Goal: Information Seeking & Learning: Learn about a topic

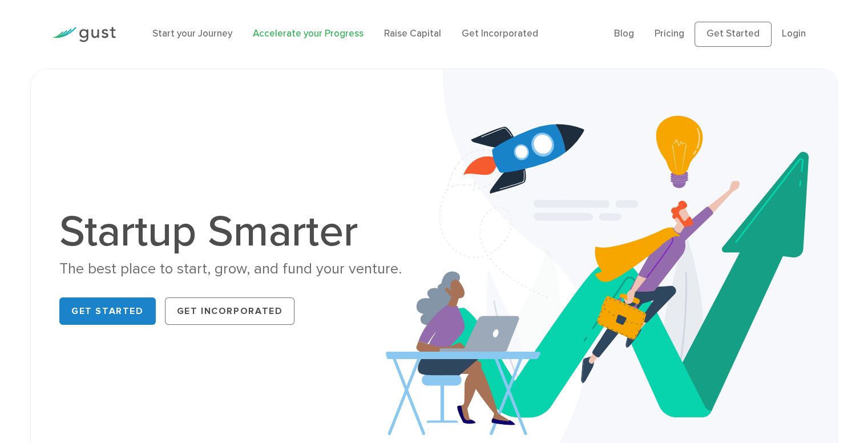
click at [299, 38] on link "Accelerate your Progress" at bounding box center [308, 33] width 111 height 11
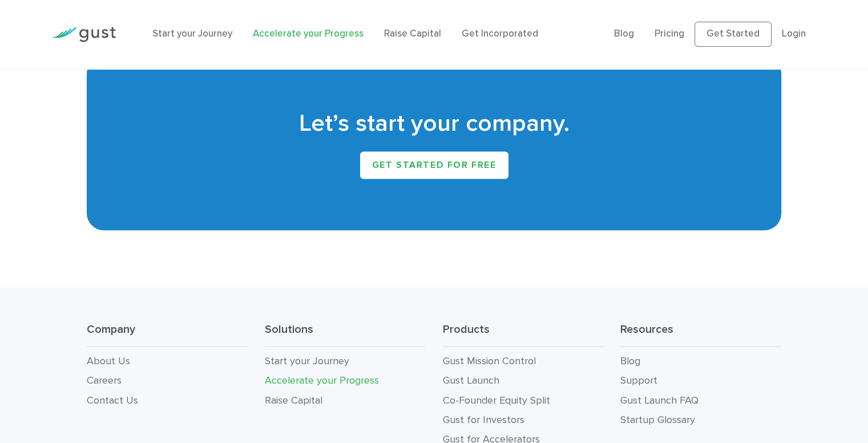
scroll to position [2094, 0]
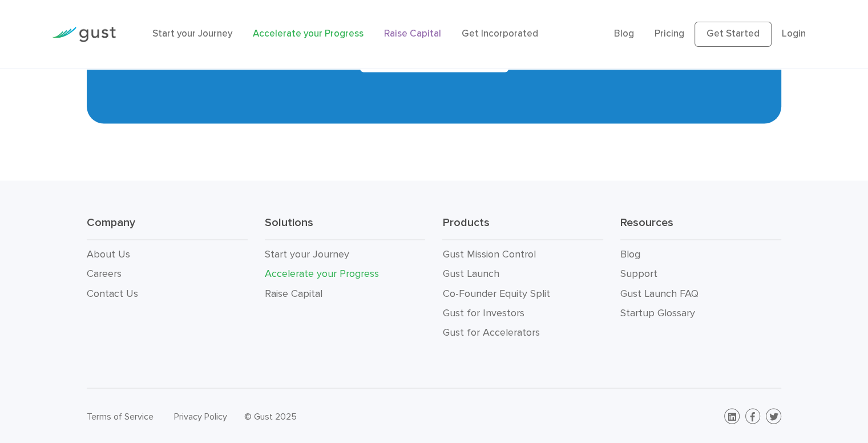
click at [395, 30] on link "Raise Capital" at bounding box center [412, 33] width 57 height 11
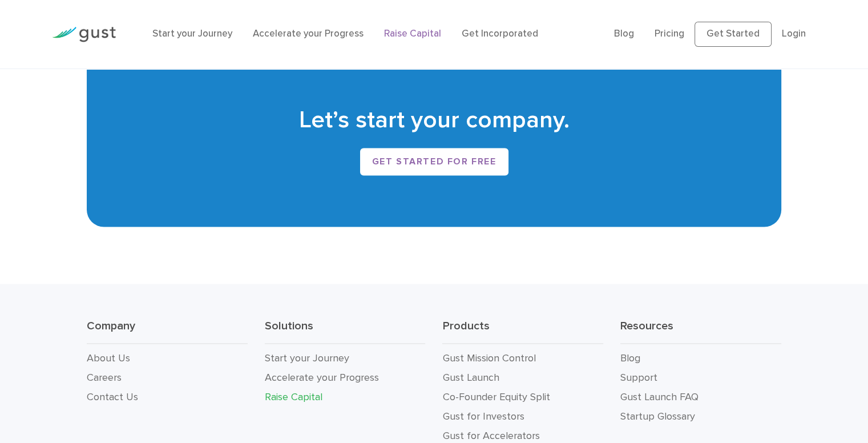
scroll to position [2053, 0]
